Goal: Task Accomplishment & Management: Manage account settings

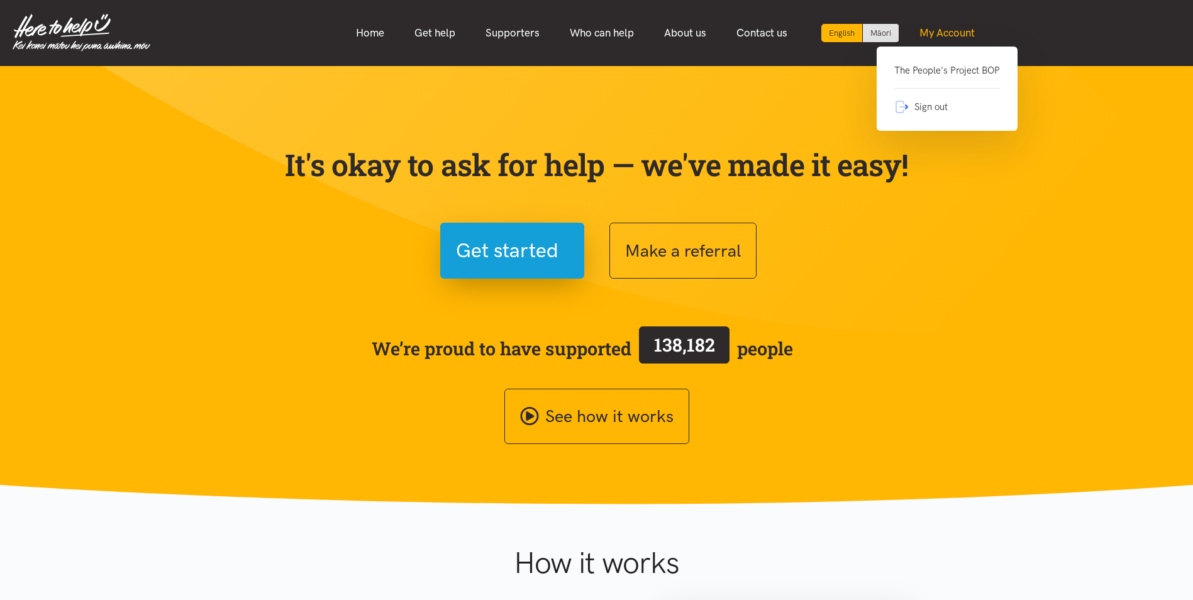
click at [957, 28] on link "My Account" at bounding box center [948, 33] width 86 height 27
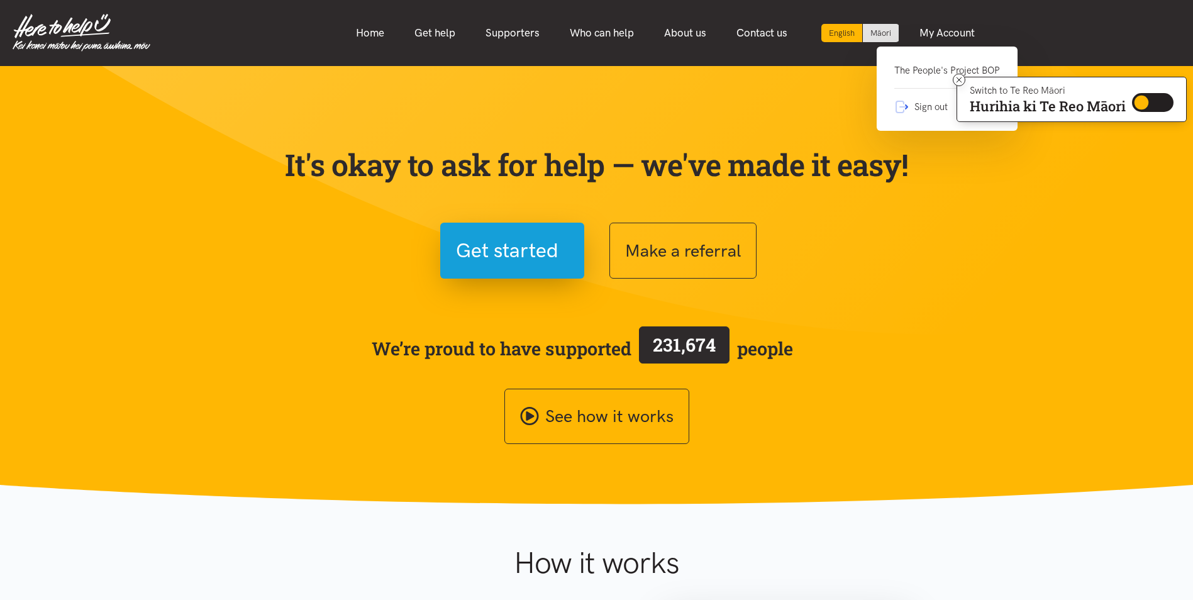
click at [922, 75] on link "The People's Project BOP" at bounding box center [948, 76] width 106 height 26
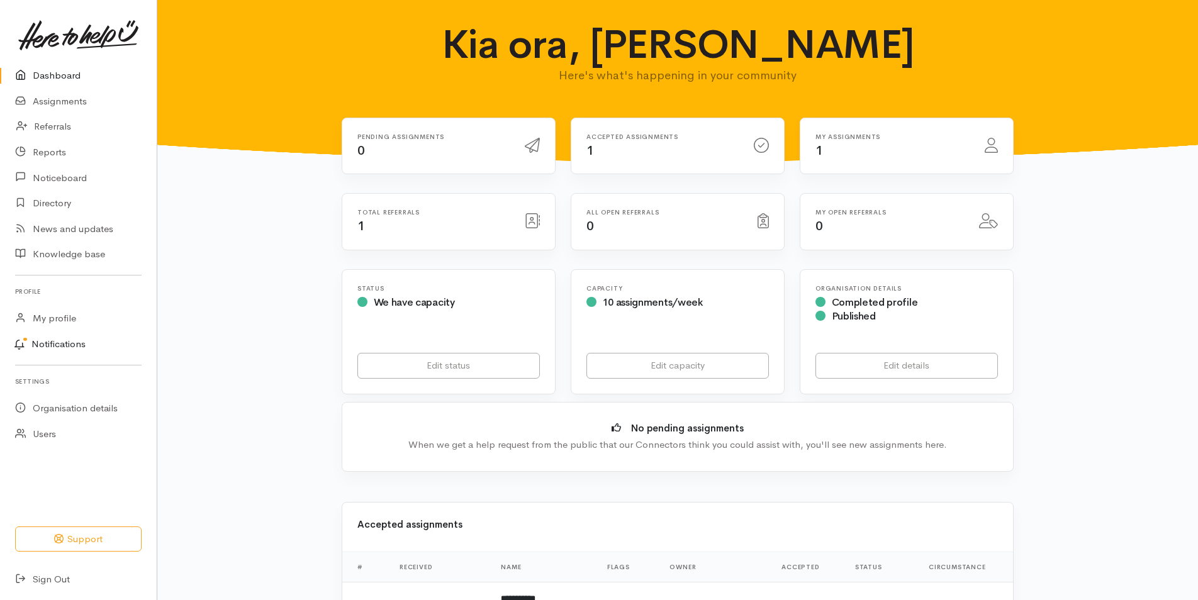
click at [62, 347] on link "Notifications" at bounding box center [76, 345] width 160 height 26
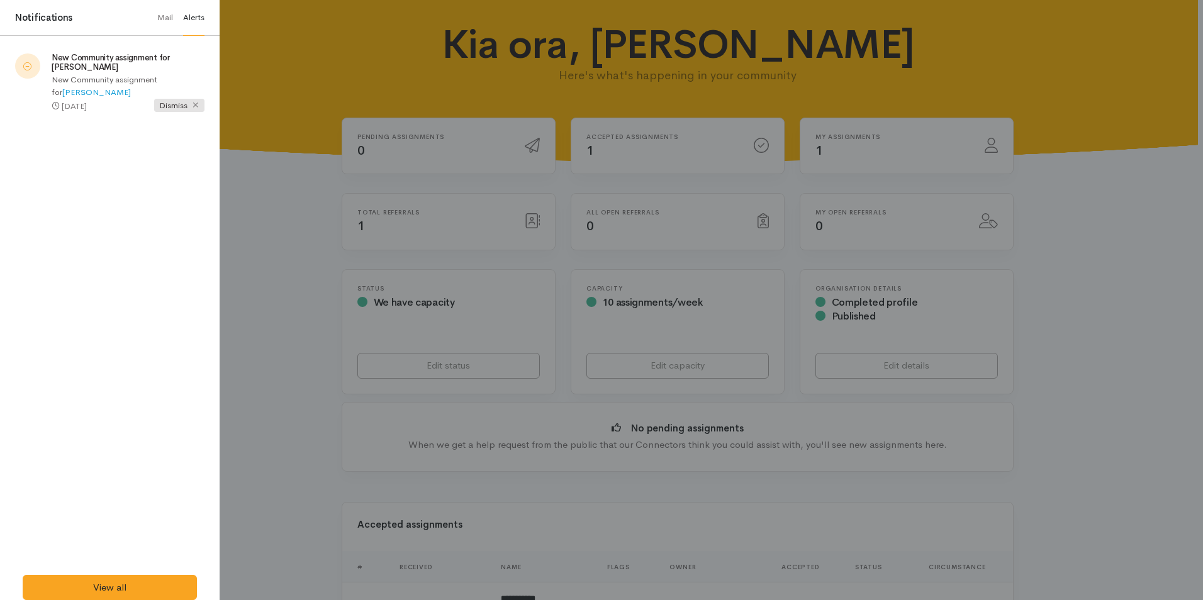
click at [537, 204] on div at bounding box center [601, 300] width 1203 height 600
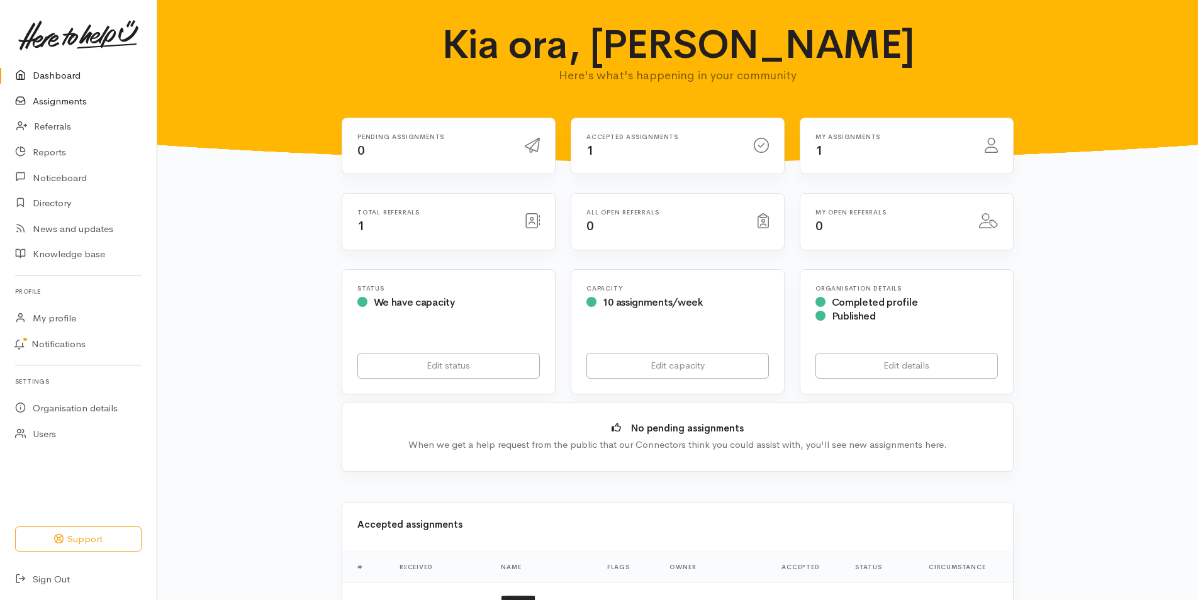
click at [64, 104] on link "Assignments" at bounding box center [78, 102] width 157 height 26
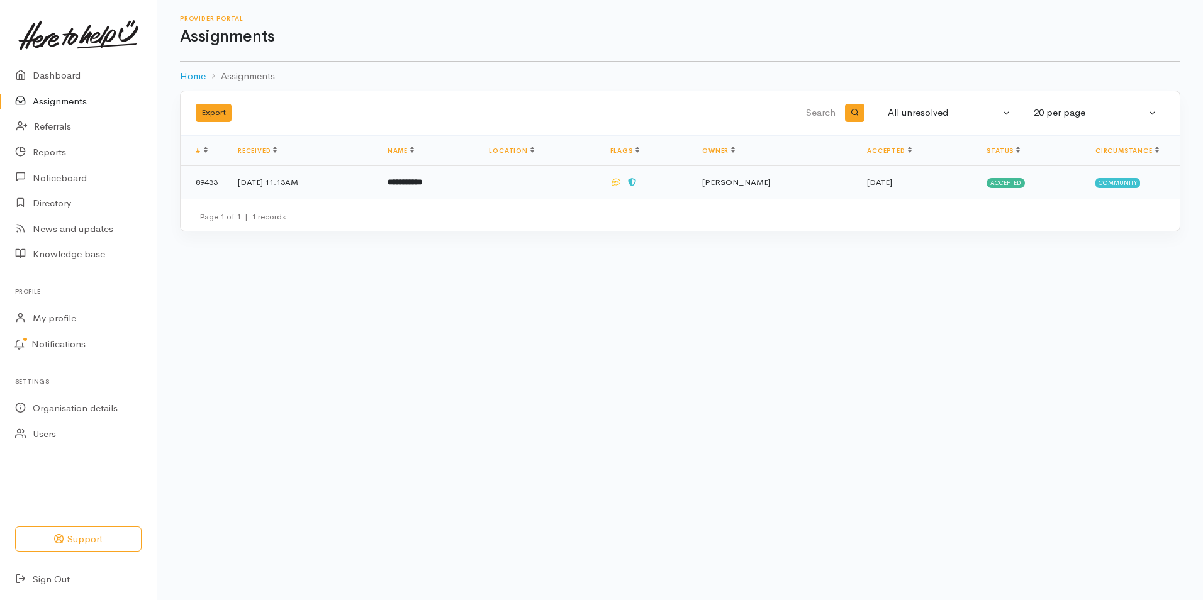
click at [274, 177] on td "6 Oct 2025, 11:13AM" at bounding box center [303, 182] width 150 height 33
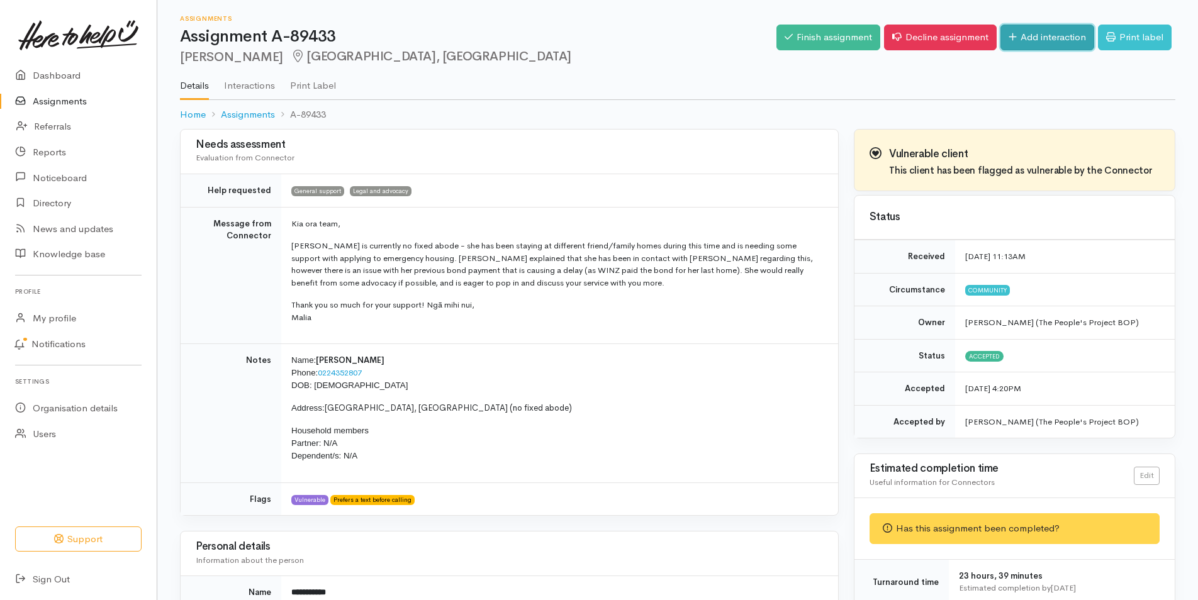
click at [1056, 38] on link "Add interaction" at bounding box center [1047, 38] width 94 height 26
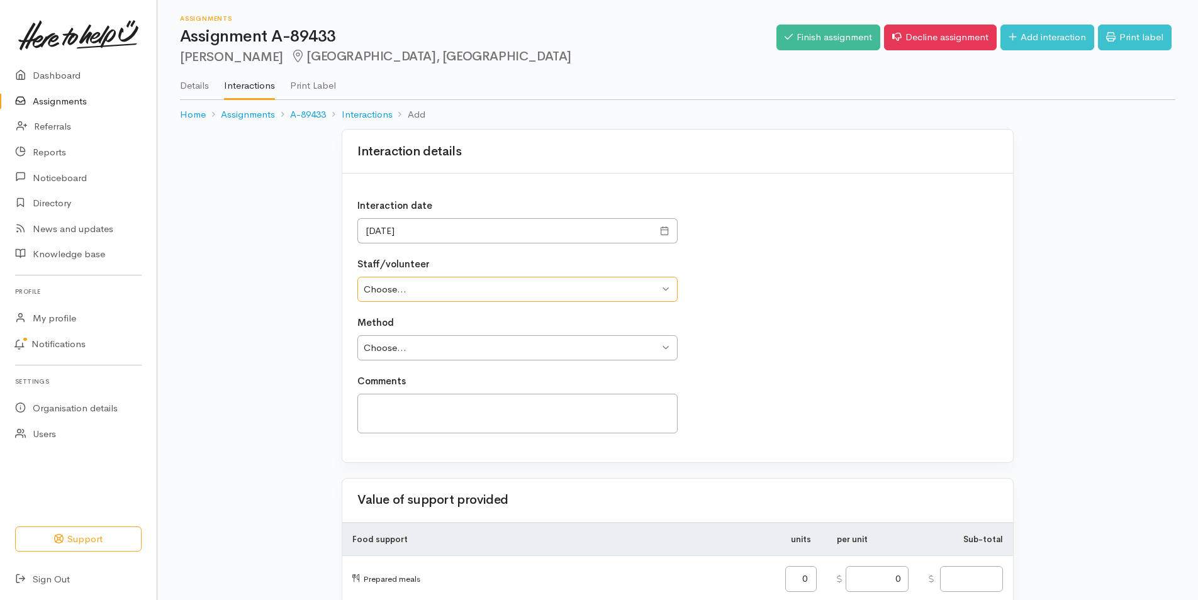
click at [445, 292] on select "Choose... [PERSON_NAME] [PERSON_NAME] Dryland [PERSON_NAME] [PERSON_NAME] [PERS…" at bounding box center [517, 290] width 320 height 26
select select "1766"
click at [357, 277] on select "Choose... [PERSON_NAME] [PERSON_NAME] Dryland [PERSON_NAME] [PERSON_NAME] [PERS…" at bounding box center [517, 290] width 320 height 26
click at [386, 354] on select "Choose... Phone Visit Other" at bounding box center [517, 348] width 320 height 26
select select "1"
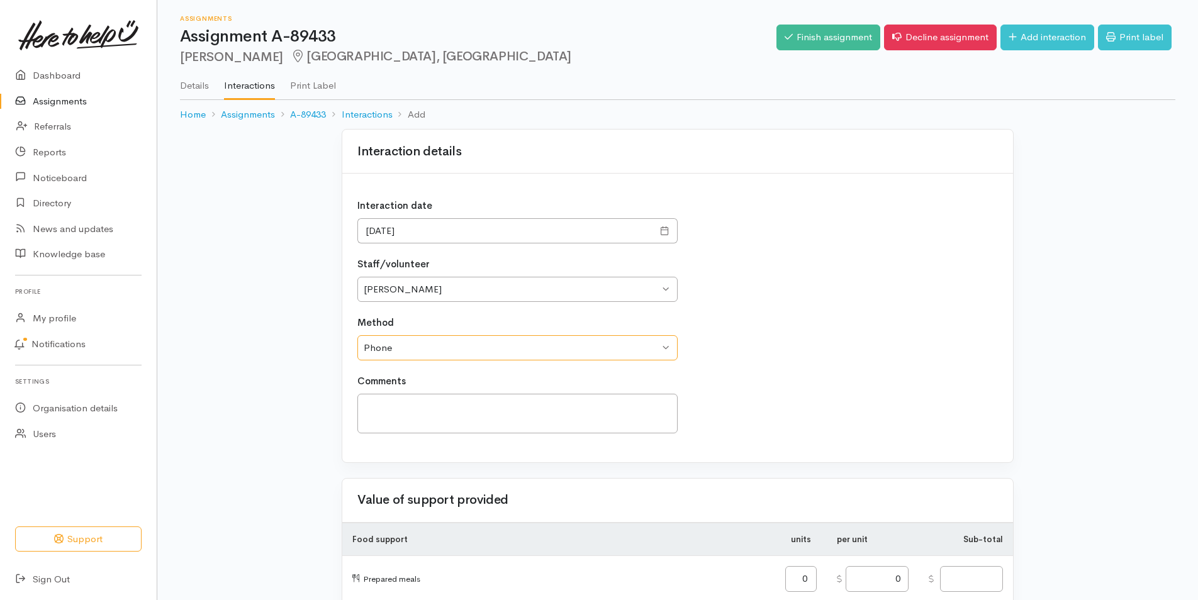
click at [357, 335] on select "Choose... Phone Visit Other" at bounding box center [517, 348] width 320 height 26
click at [392, 406] on textarea at bounding box center [517, 414] width 320 height 40
click at [456, 406] on textarea "Phoned Stacey today, straight to voicemail." at bounding box center [517, 414] width 320 height 40
click at [603, 409] on textarea "Phoned Stacey today at 12.35pm, straight to voicemail." at bounding box center [517, 414] width 320 height 40
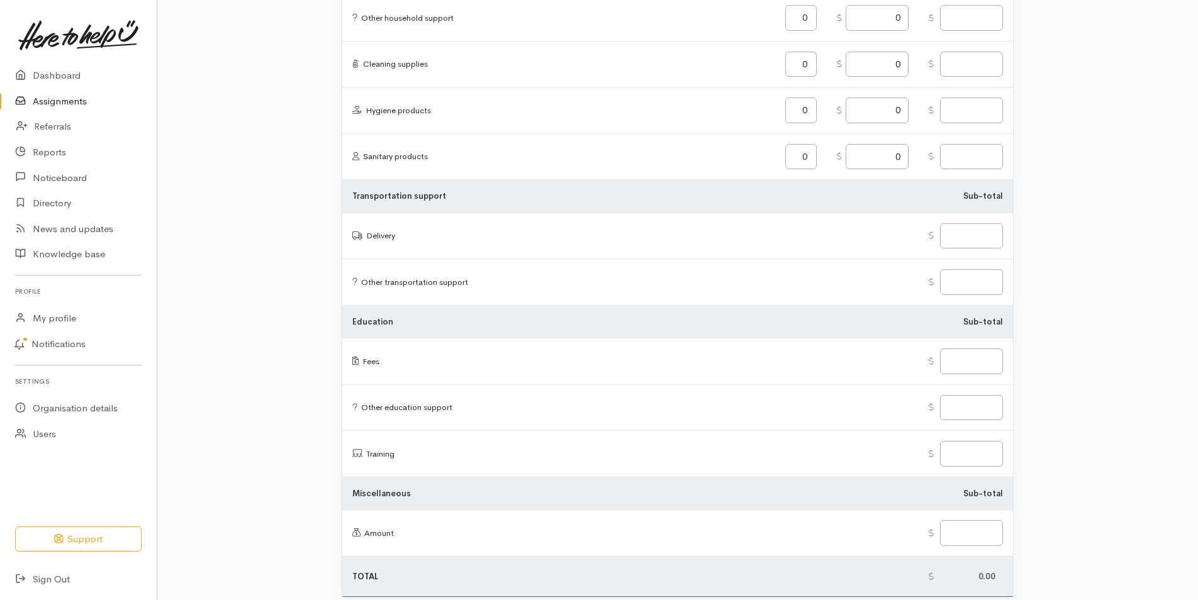
scroll to position [1440, 0]
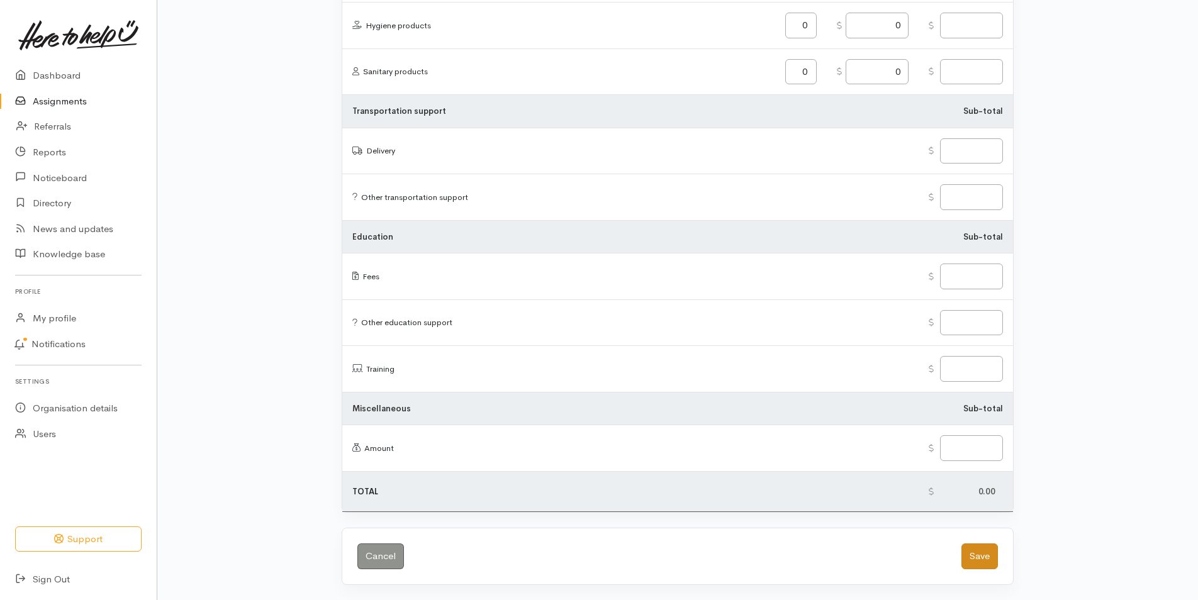
type textarea "Phoned Stacey today at 12.35pm, straight to voicemail. Sent another txt with co…"
click at [971, 553] on button "Save" at bounding box center [979, 557] width 36 height 26
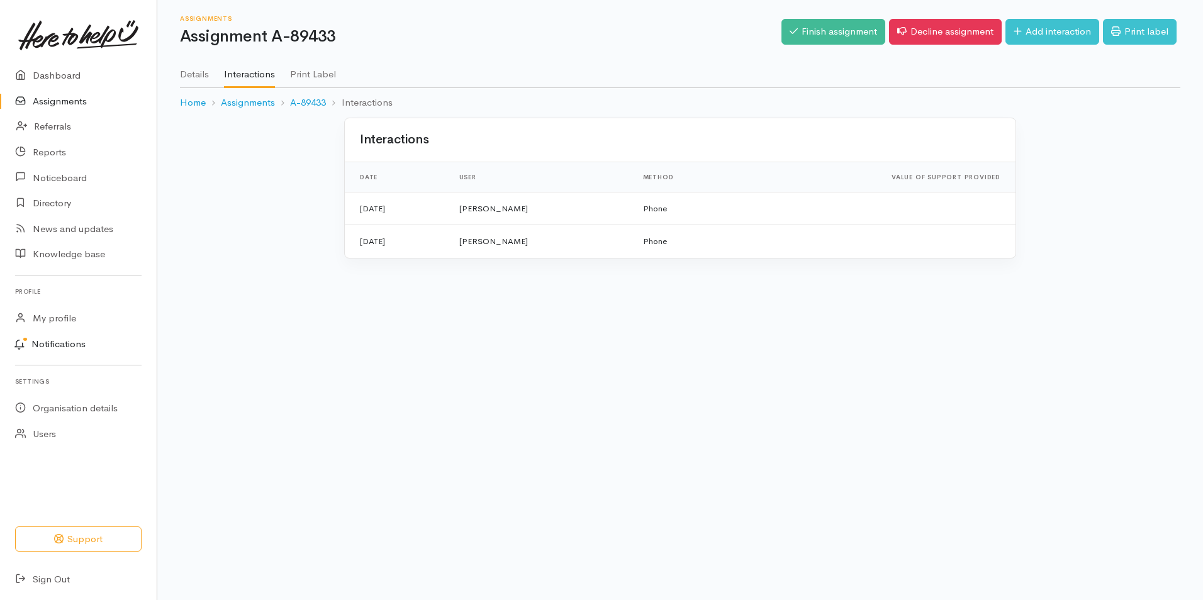
click at [84, 338] on link "Notifications" at bounding box center [76, 345] width 160 height 26
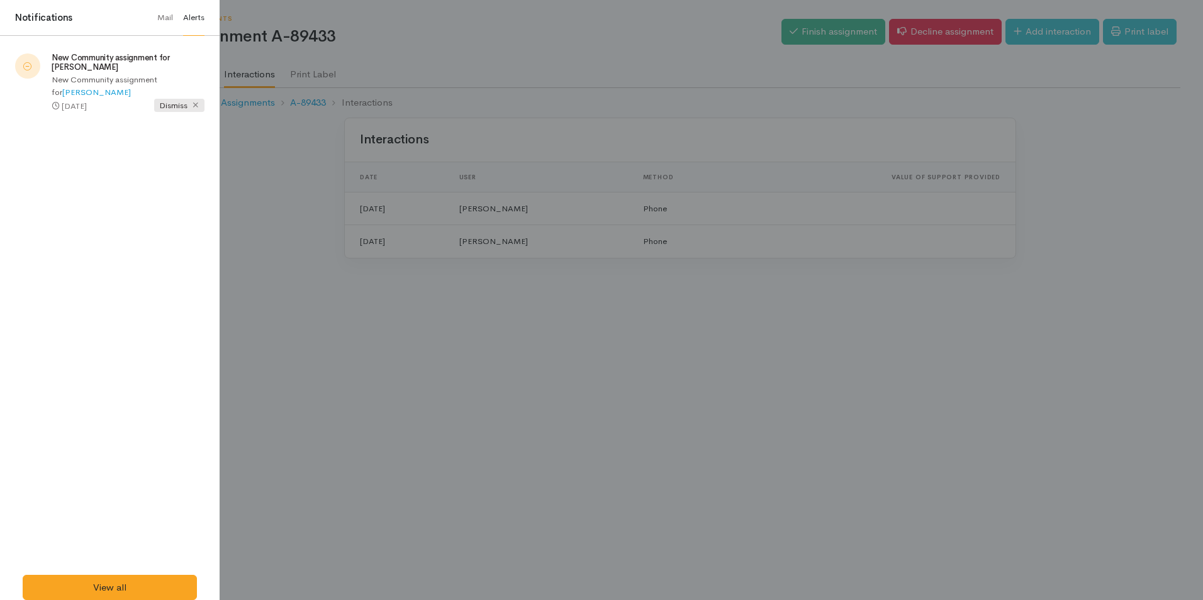
click at [196, 103] on icon at bounding box center [195, 105] width 8 height 8
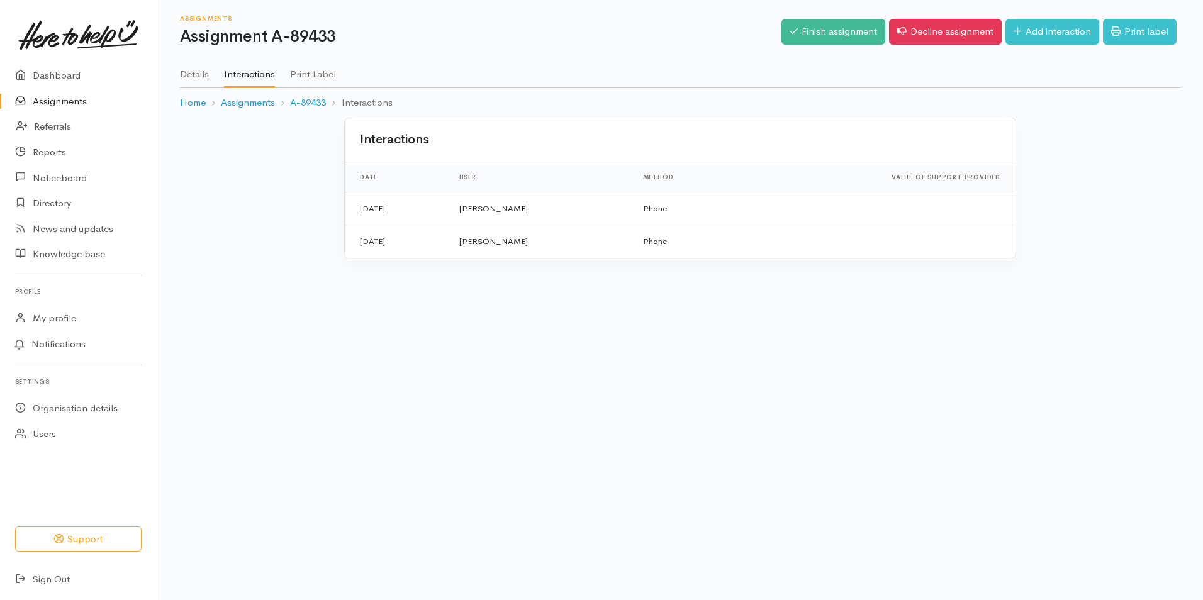
click at [639, 518] on div at bounding box center [601, 300] width 1203 height 600
click at [247, 101] on link "Assignments" at bounding box center [248, 103] width 54 height 14
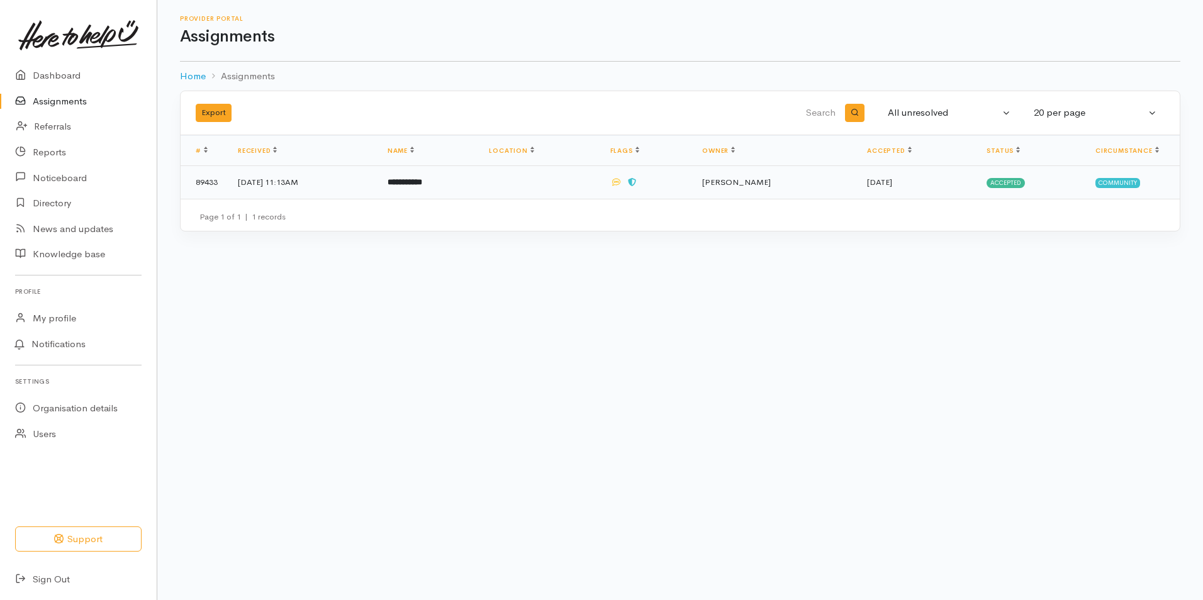
click at [334, 181] on td "[DATE] 11:13AM" at bounding box center [303, 182] width 150 height 33
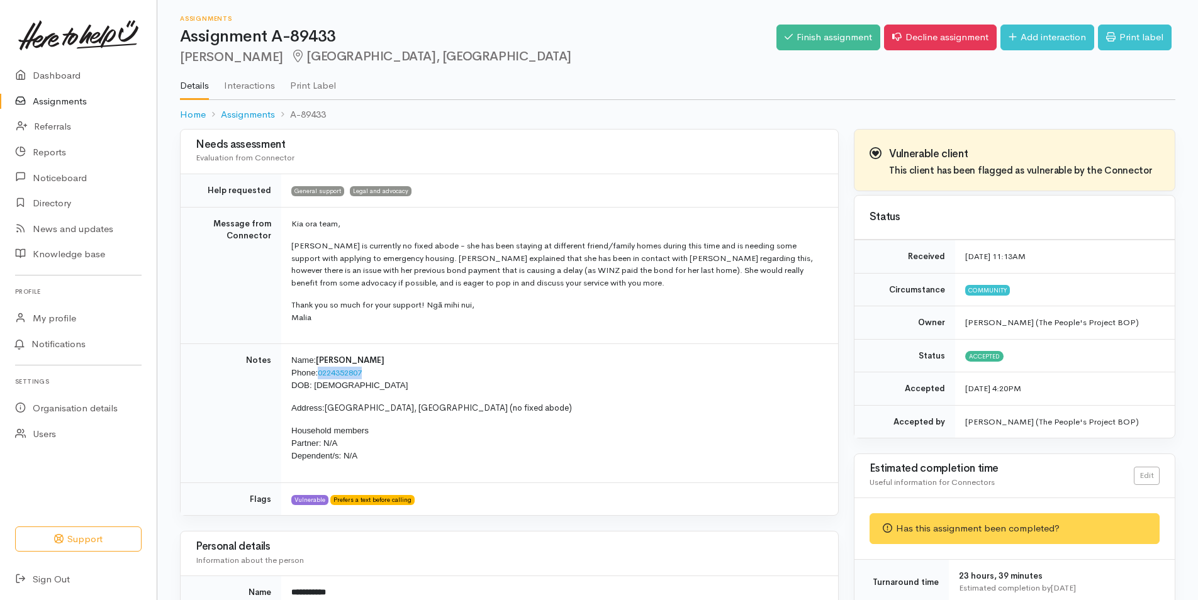
drag, startPoint x: 368, startPoint y: 371, endPoint x: 320, endPoint y: 374, distance: 47.9
click at [320, 374] on p "Name: Stacey Taka Phone: 0224352807 DOB: 09/05/1993" at bounding box center [557, 373] width 532 height 38
copy link "0224352807"
drag, startPoint x: 1023, startPoint y: 43, endPoint x: 1025, endPoint y: 51, distance: 7.8
click at [1023, 43] on link "Add interaction" at bounding box center [1047, 38] width 94 height 26
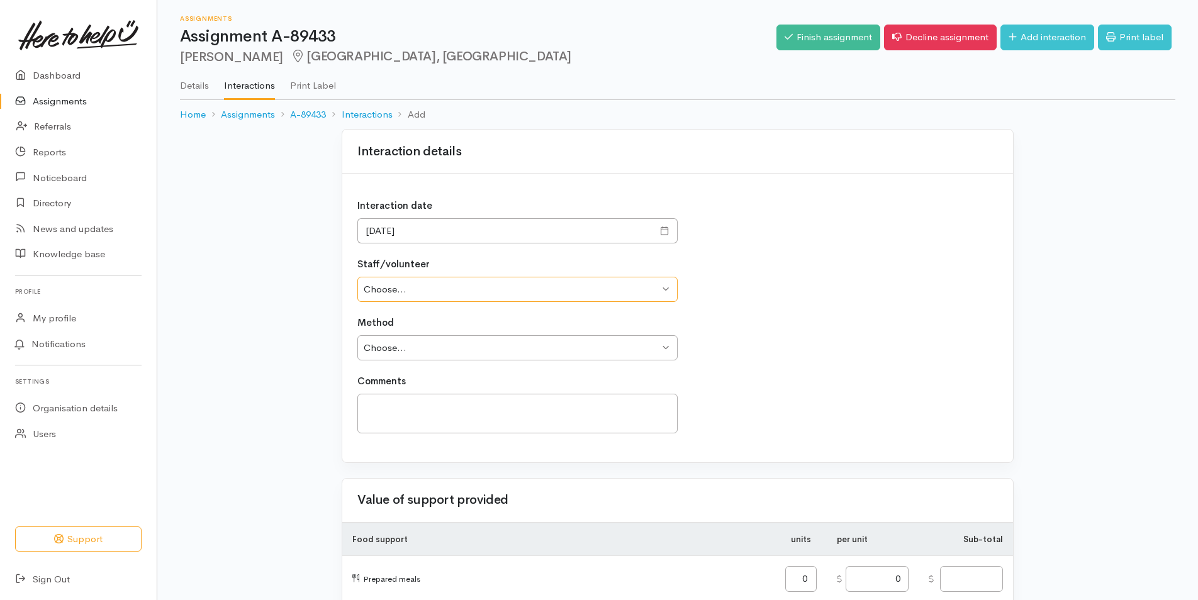
click at [431, 293] on select "Choose... [PERSON_NAME] [PERSON_NAME] Dryland [PERSON_NAME] [PERSON_NAME] [PERS…" at bounding box center [517, 290] width 320 height 26
select select "1766"
click at [357, 277] on select "Choose... [PERSON_NAME] [PERSON_NAME] Dryland [PERSON_NAME] [PERSON_NAME] [PERS…" at bounding box center [517, 290] width 320 height 26
click at [415, 347] on select "Choose... Phone Visit Other" at bounding box center [517, 348] width 320 height 26
select select "1"
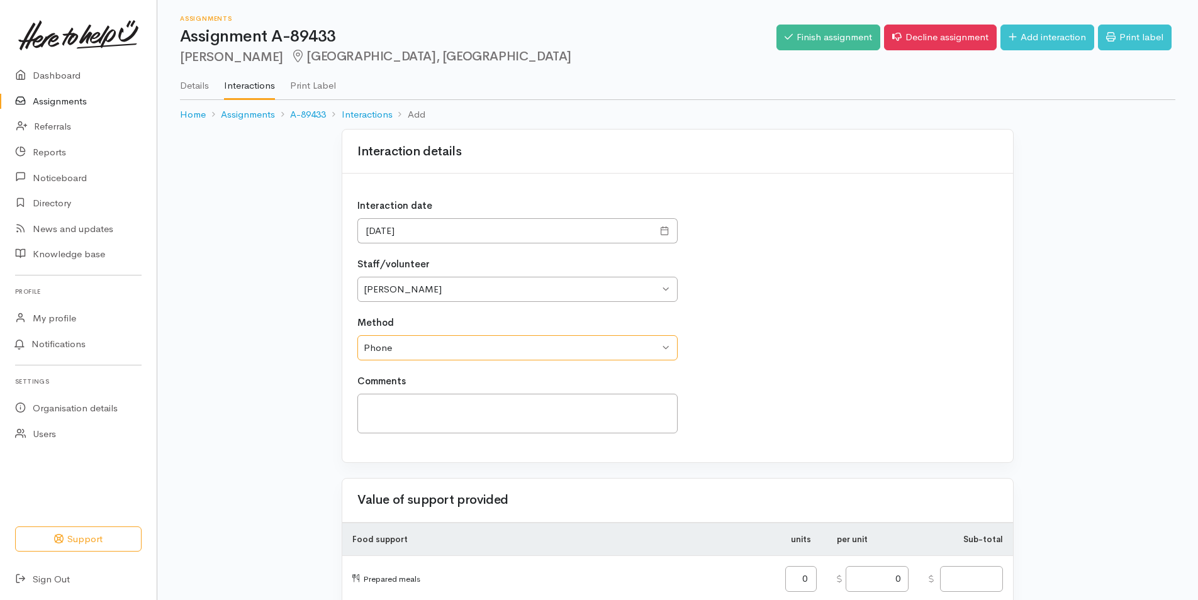
click at [357, 335] on select "Choose... Phone Visit Other" at bounding box center [517, 348] width 320 height 26
click at [428, 406] on textarea at bounding box center [517, 414] width 320 height 40
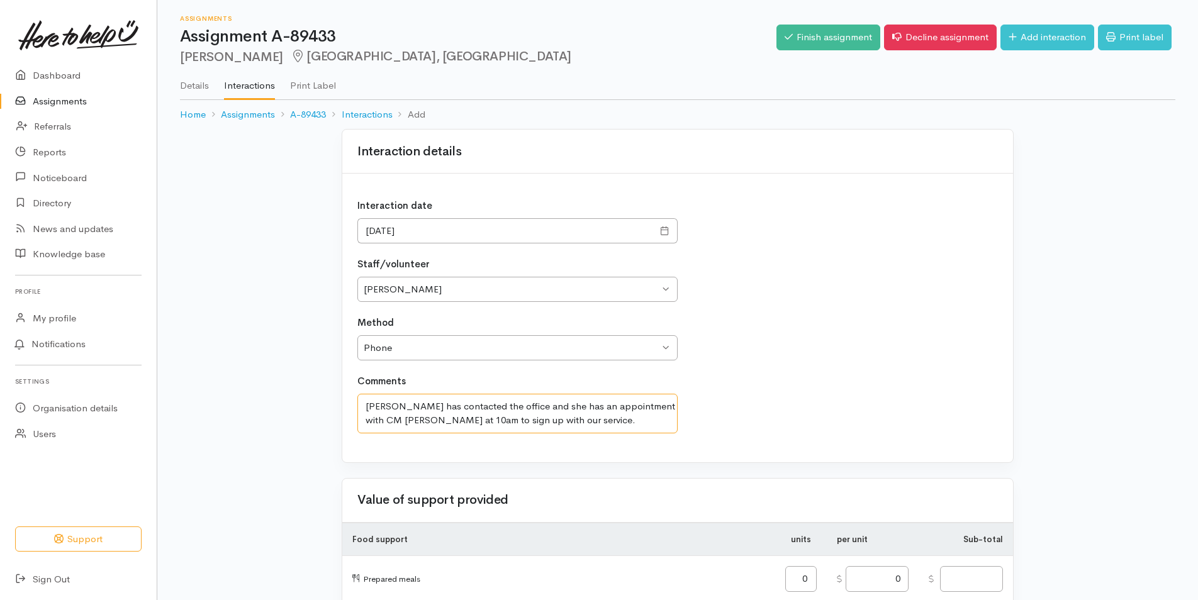
click at [592, 423] on textarea "Stacey has contacted the office and she has an appointment with CM Steve at 10a…" at bounding box center [517, 414] width 320 height 40
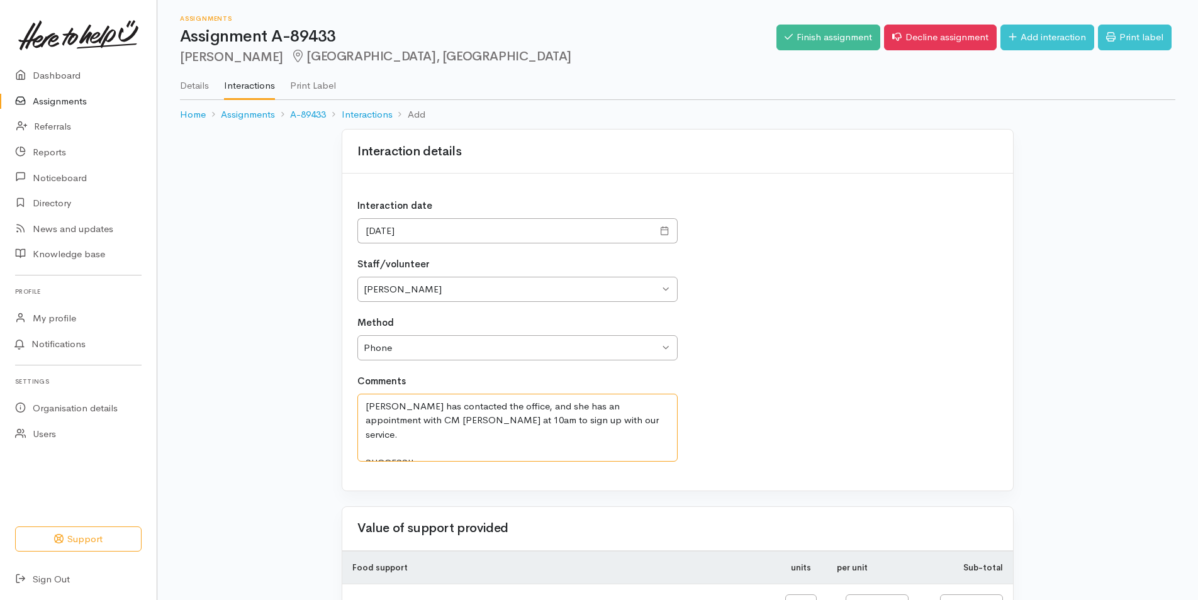
click at [427, 421] on textarea "Stacey has contacted the office, and she has an appointment with CM Steve at 10…" at bounding box center [517, 428] width 320 height 68
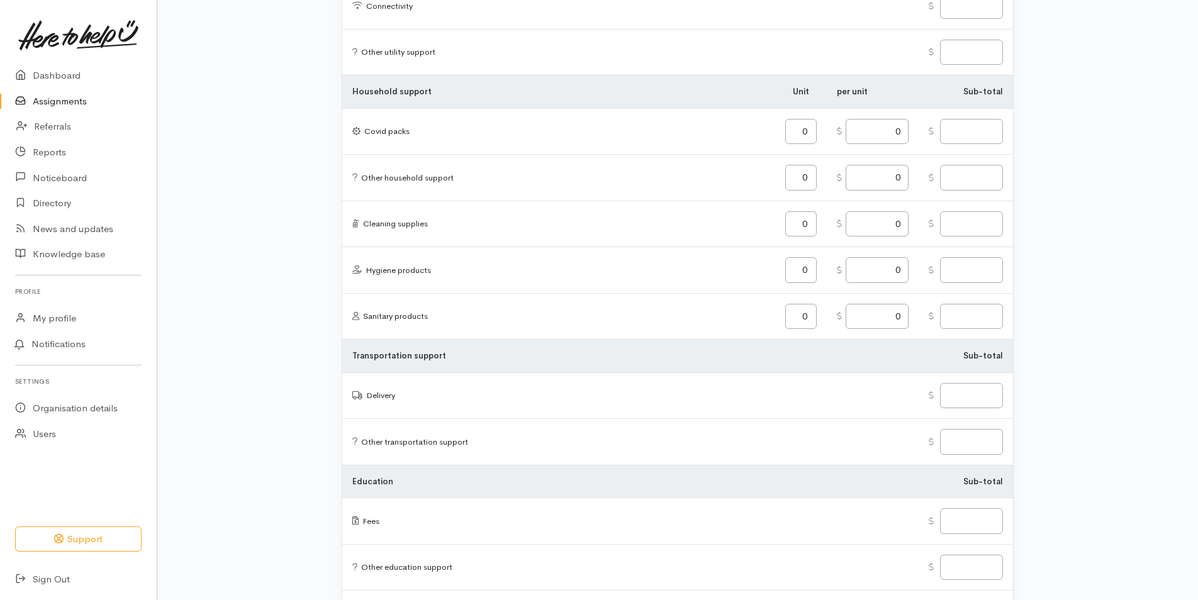
scroll to position [1454, 0]
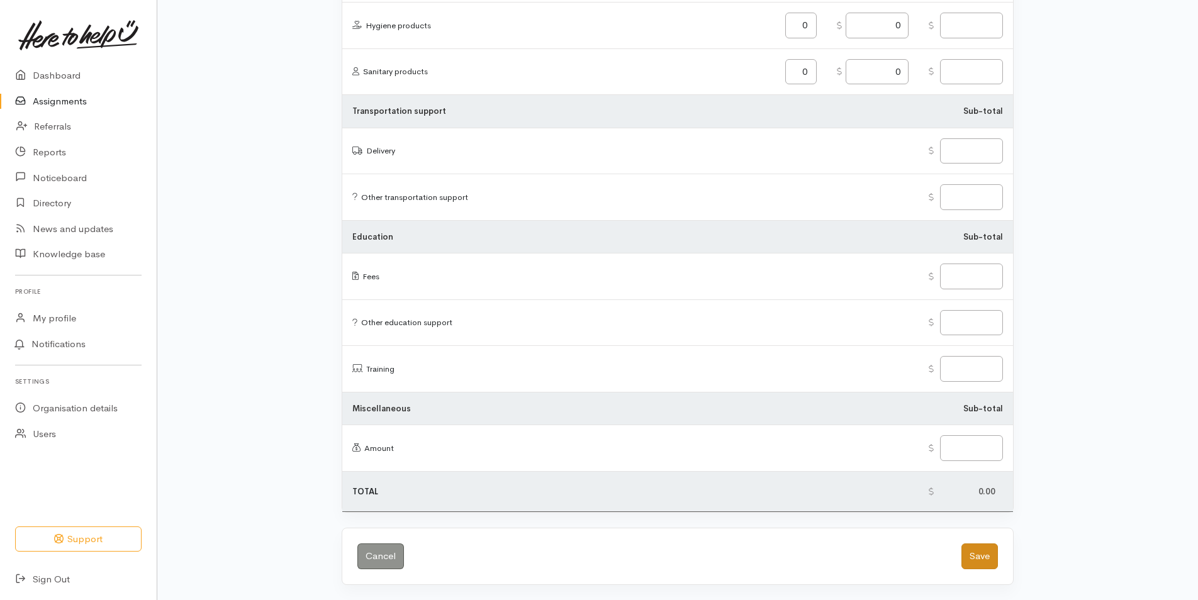
type textarea "Stacey has contacted the office, and she has an appointment with CM Steve at 10…"
click at [981, 566] on button "Save" at bounding box center [979, 557] width 36 height 26
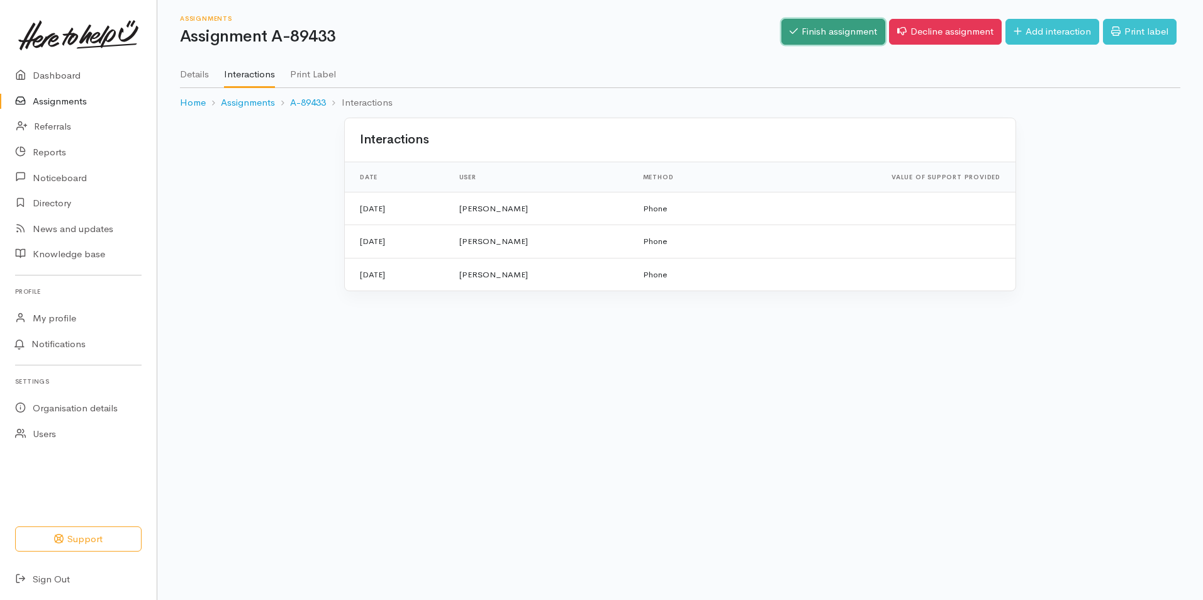
click at [838, 31] on link "Finish assignment" at bounding box center [833, 32] width 104 height 26
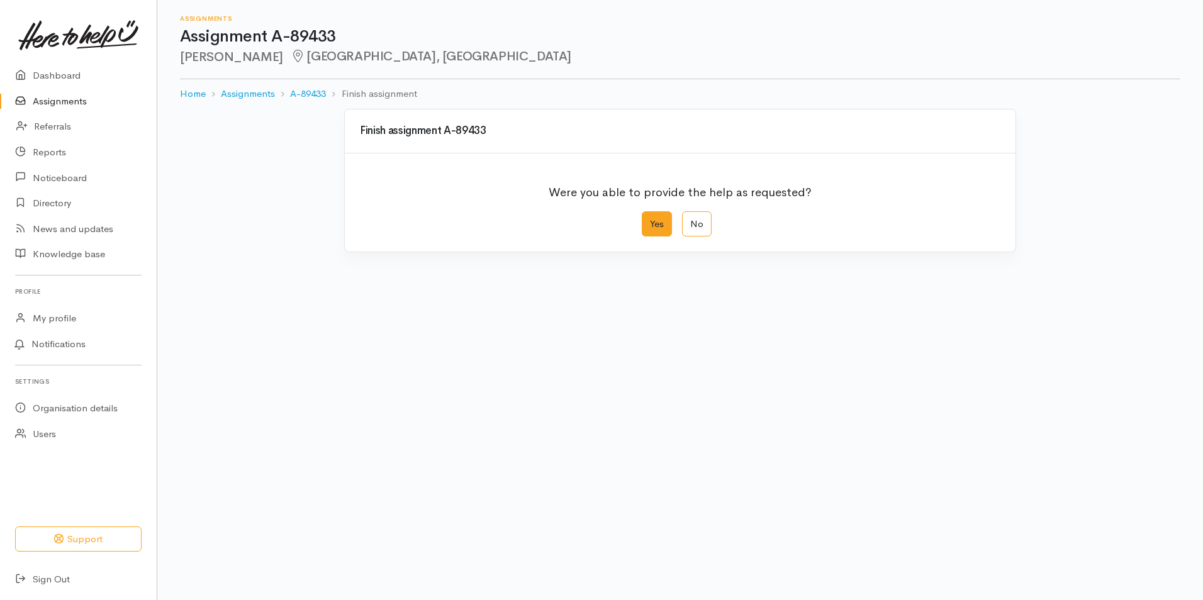
click at [663, 225] on label "Yes" at bounding box center [657, 224] width 30 height 26
click at [650, 220] on input "Yes" at bounding box center [646, 215] width 8 height 8
radio input "true"
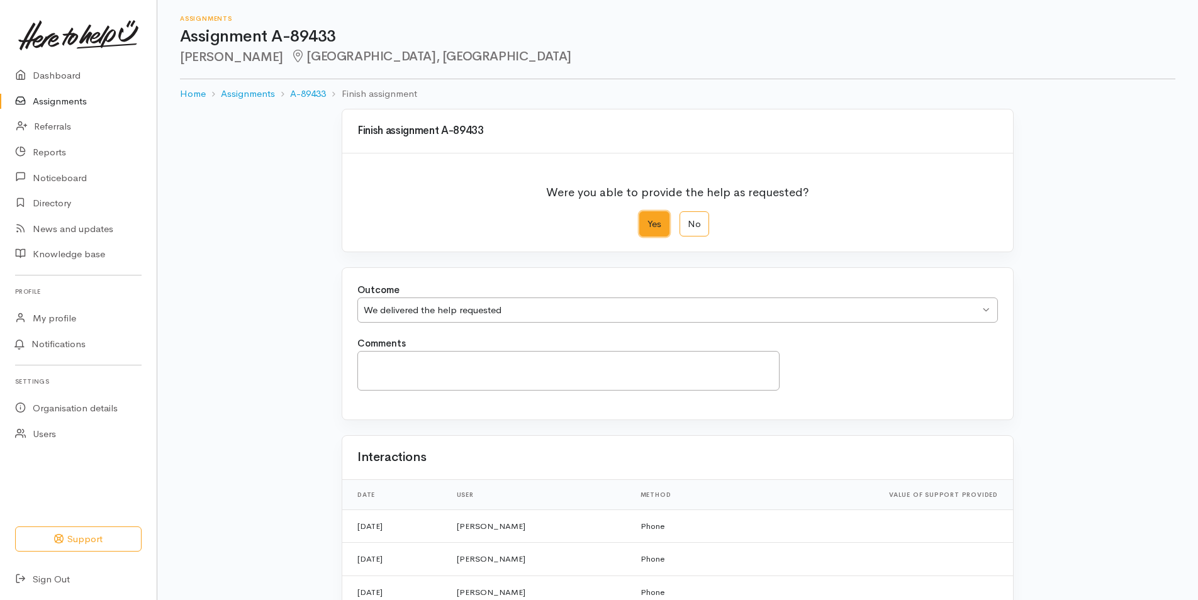
click at [486, 315] on div "We delivered the help requested" at bounding box center [672, 310] width 616 height 14
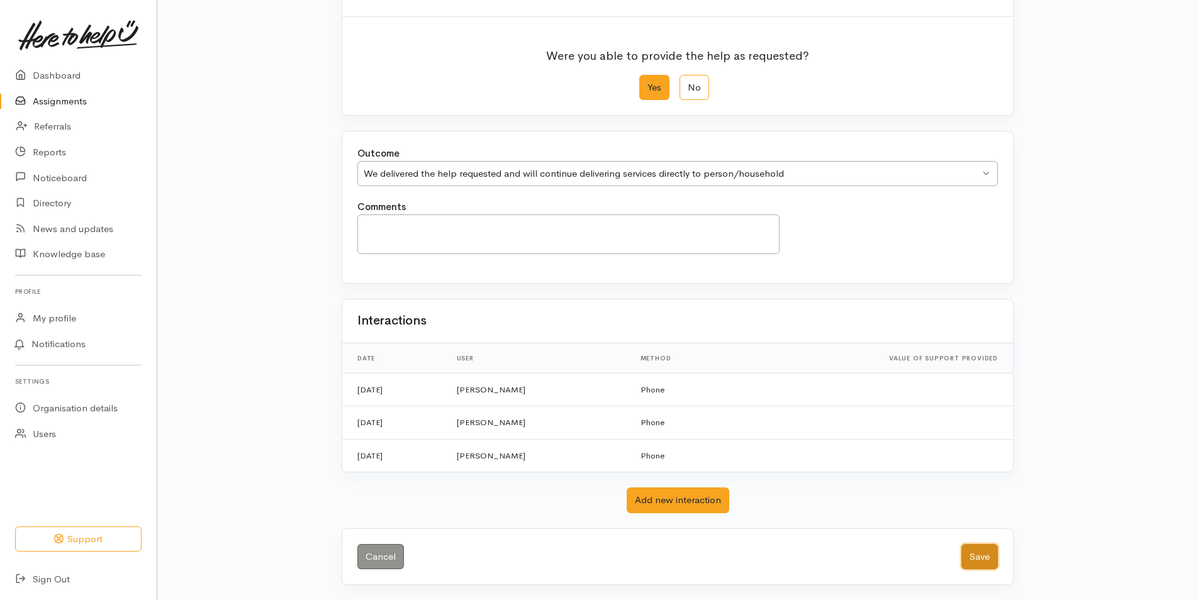
click at [982, 555] on button "Save" at bounding box center [979, 557] width 36 height 26
